Goal: Task Accomplishment & Management: Use online tool/utility

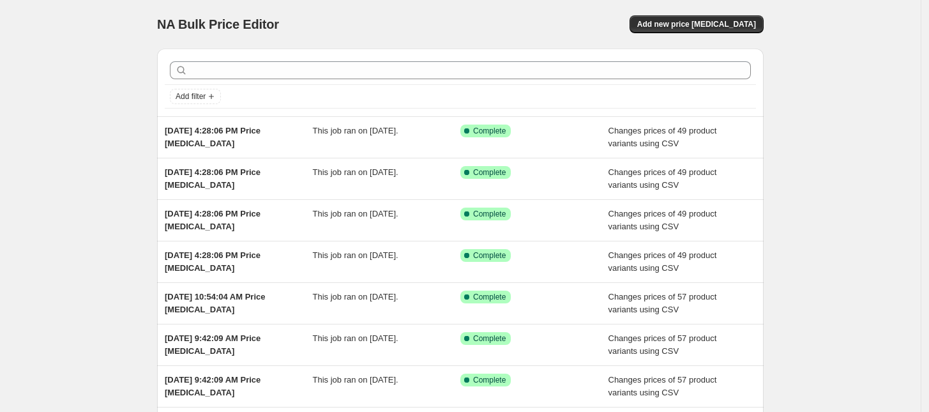
click at [719, 10] on div "NA Bulk Price Editor. This page is ready NA Bulk Price Editor Add new price [ME…" at bounding box center [460, 24] width 606 height 49
click at [712, 21] on span "Add new price change job" at bounding box center [696, 24] width 119 height 10
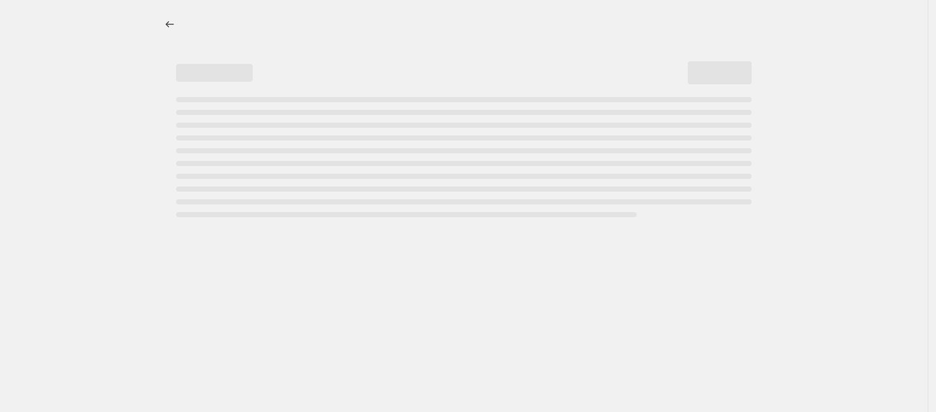
select select "percentage"
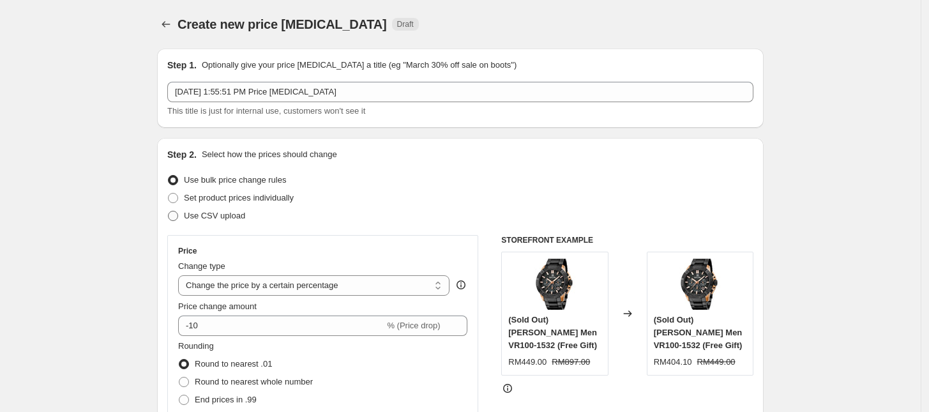
click at [218, 220] on span "Use CSV upload" at bounding box center [214, 216] width 61 height 10
click at [168, 211] on input "Use CSV upload" at bounding box center [168, 211] width 1 height 1
radio input "true"
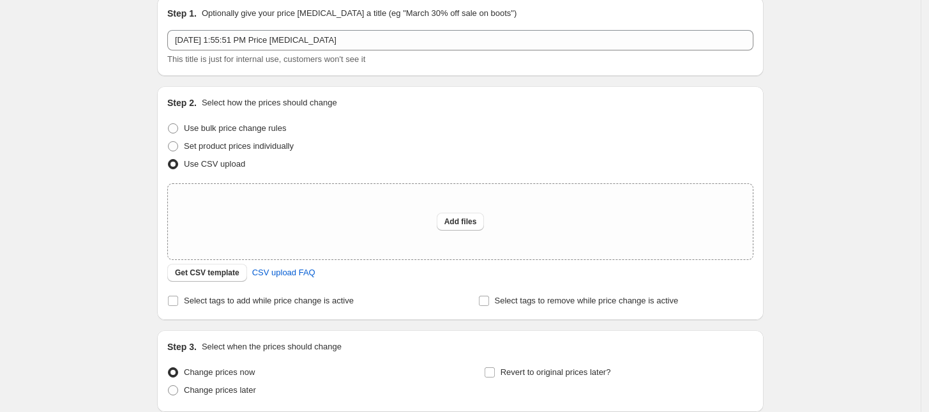
scroll to position [80, 0]
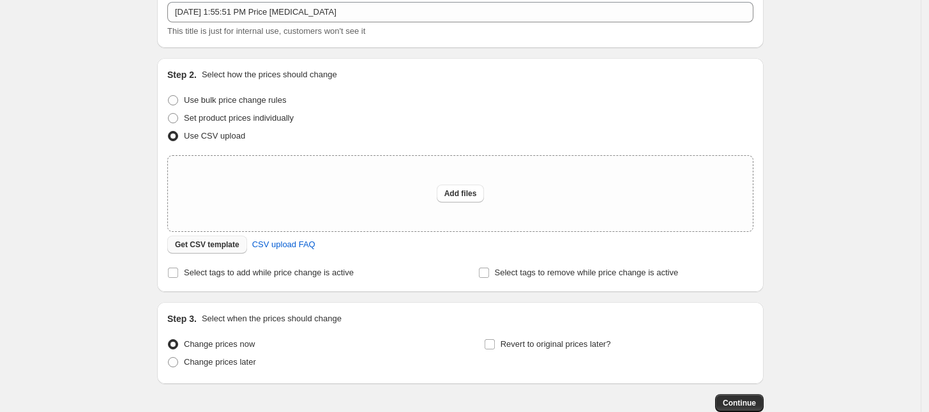
click at [207, 244] on span "Get CSV template" at bounding box center [207, 244] width 64 height 10
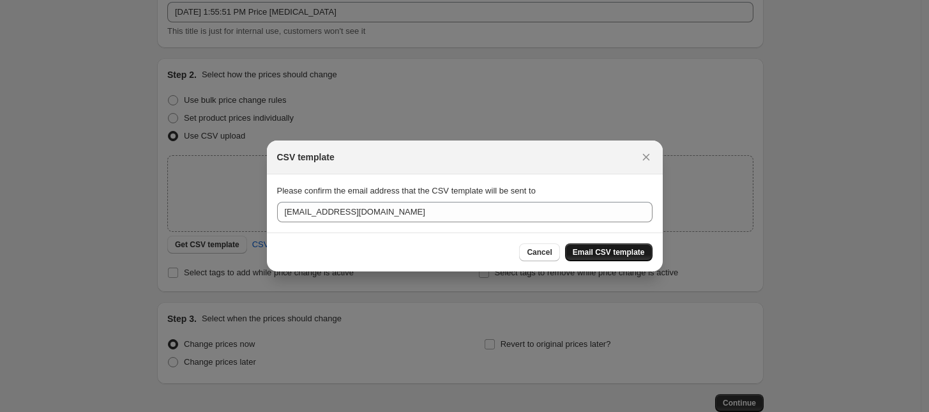
click at [610, 254] on span "Email CSV template" at bounding box center [609, 252] width 72 height 10
